Goal: Information Seeking & Learning: Learn about a topic

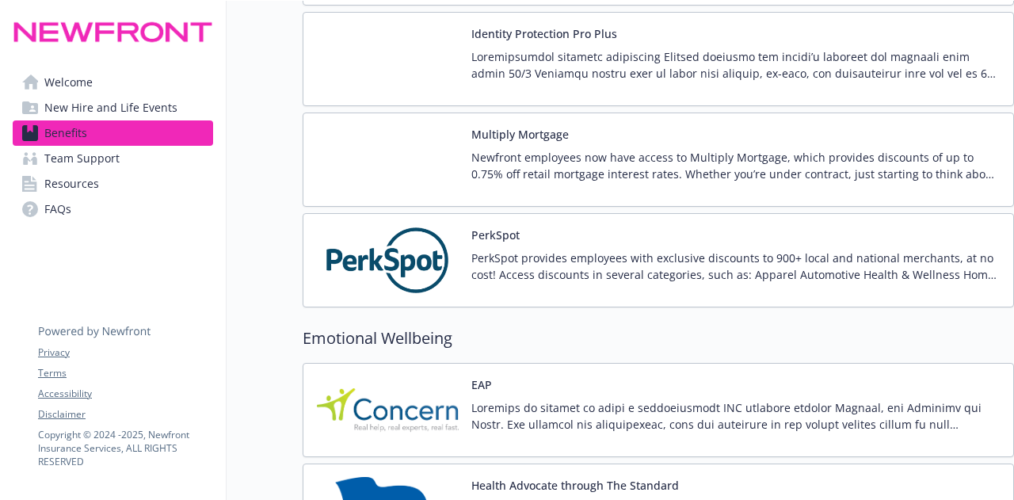
scroll to position [3326, 0]
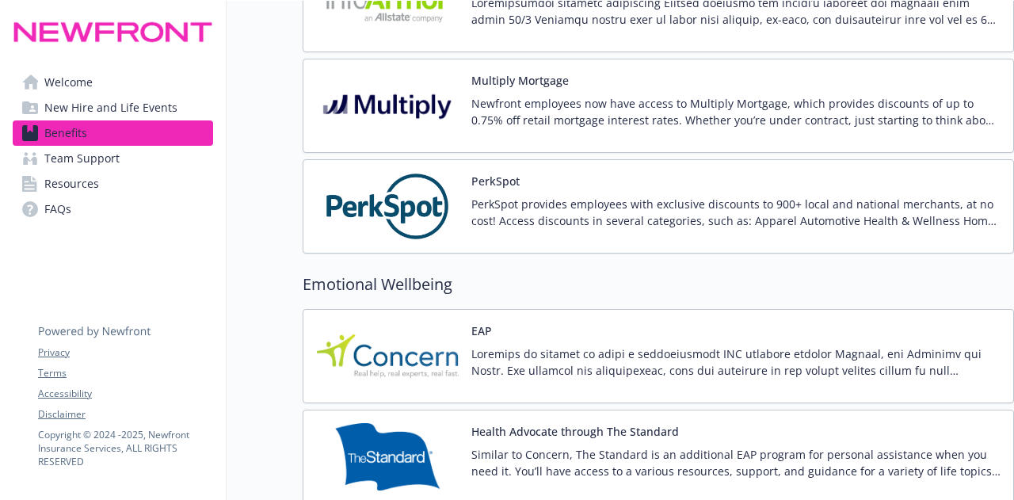
click at [760, 213] on div "PerkSpot provides employees with exclusive discounts to 900+ local and national…" at bounding box center [735, 218] width 529 height 44
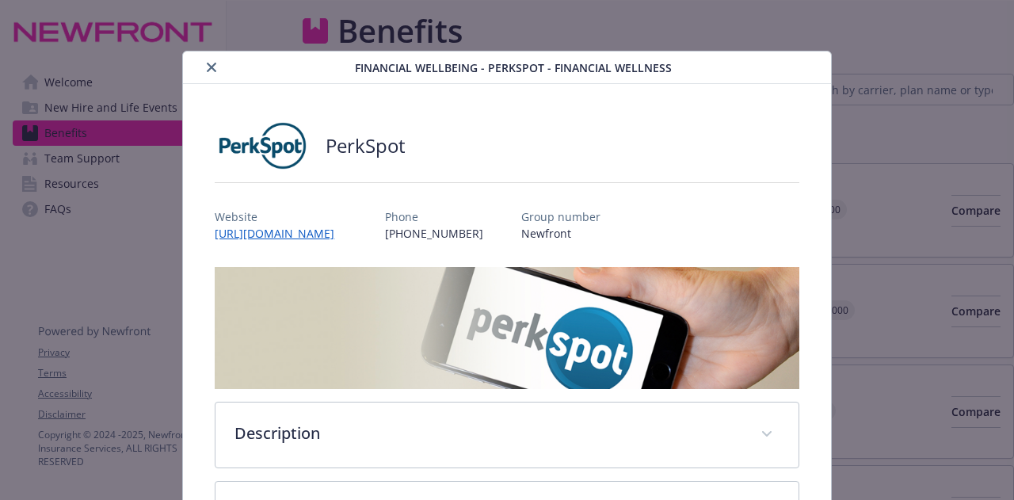
scroll to position [3326, 0]
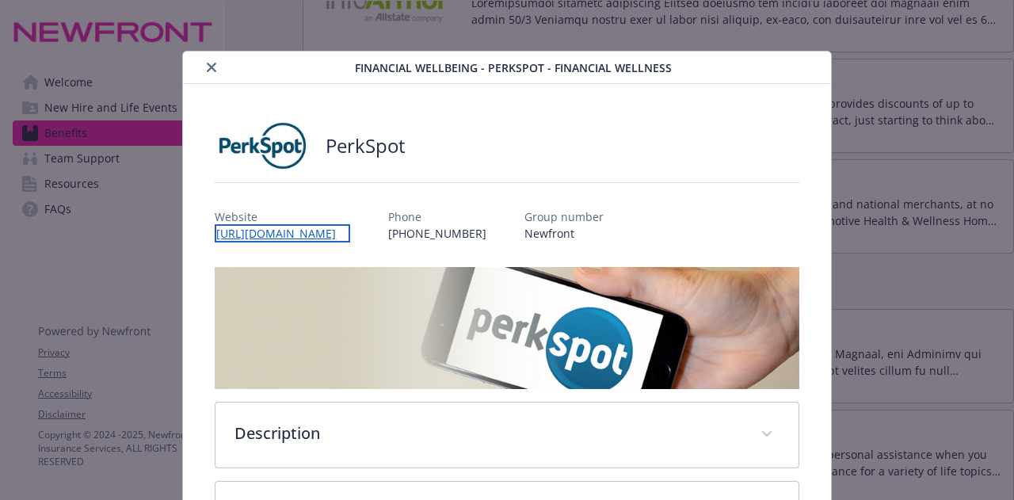
click at [329, 229] on link "[URL][DOMAIN_NAME]" at bounding box center [282, 233] width 135 height 18
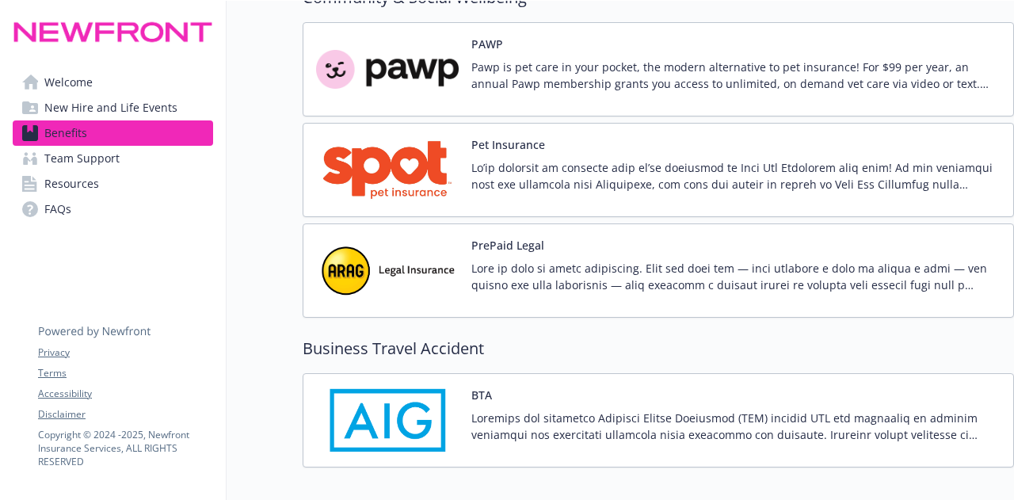
scroll to position [4435, 0]
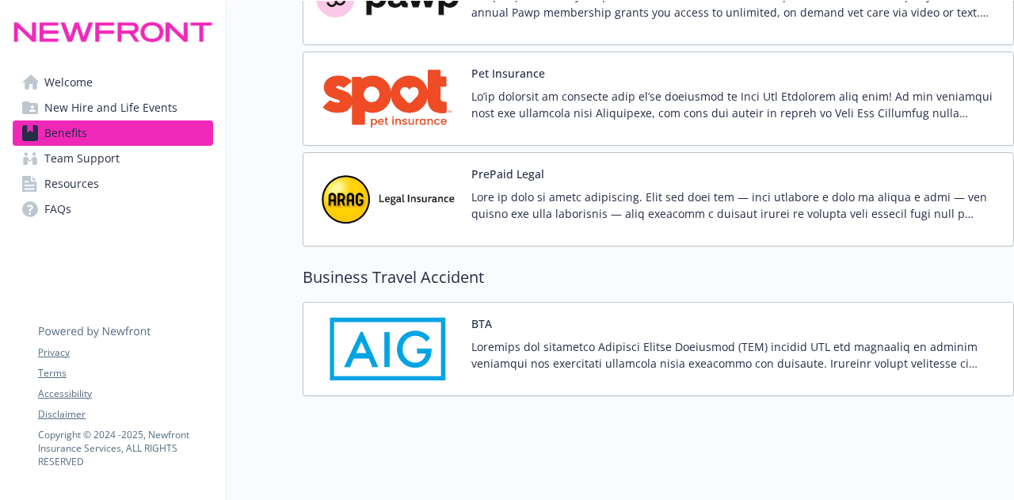
click at [88, 105] on span "New Hire and Life Events" at bounding box center [110, 107] width 133 height 25
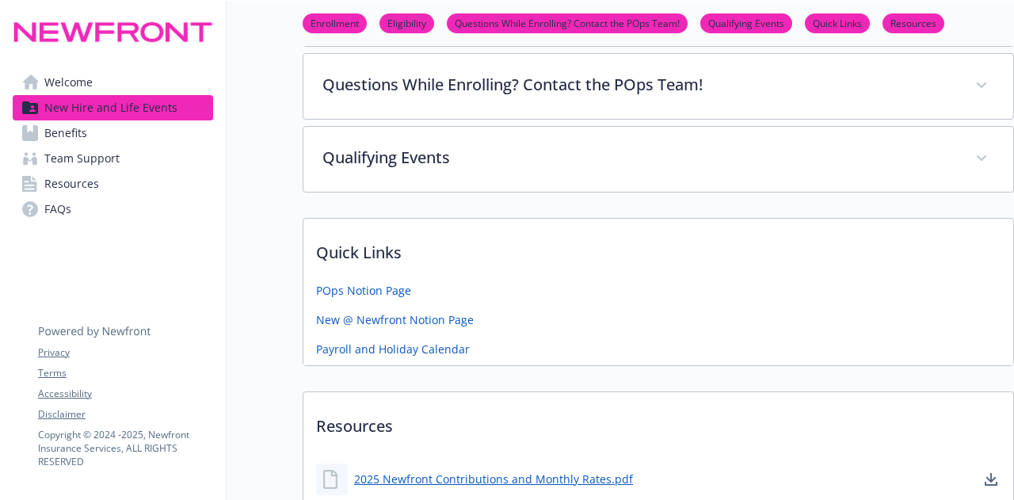
scroll to position [710, 0]
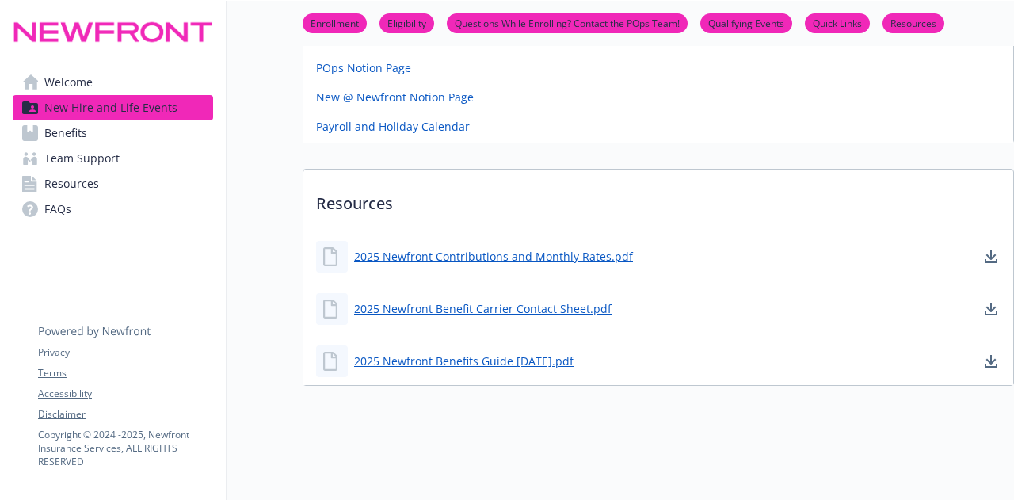
click at [97, 88] on link "Welcome" at bounding box center [113, 82] width 200 height 25
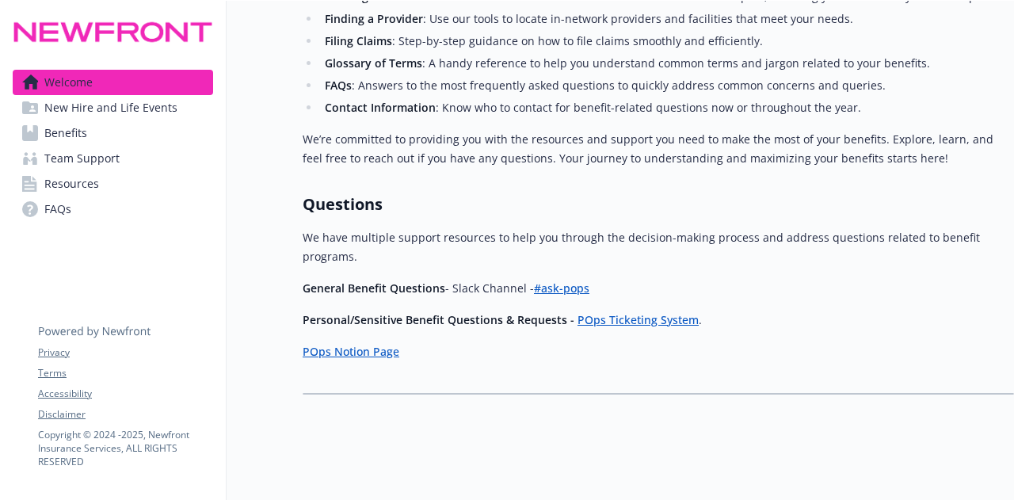
click at [93, 173] on span "Resources" at bounding box center [71, 183] width 55 height 25
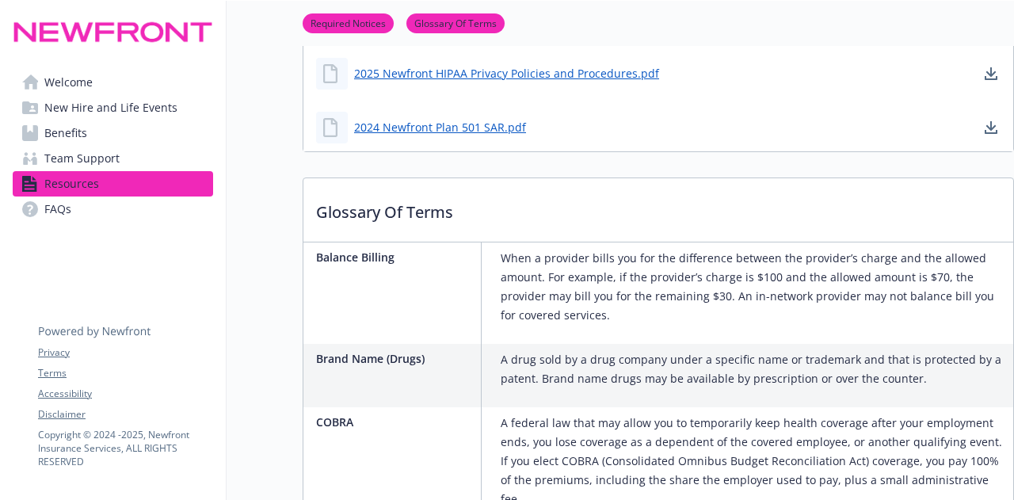
scroll to position [792, 0]
